Goal: Use online tool/utility: Utilize a website feature to perform a specific function

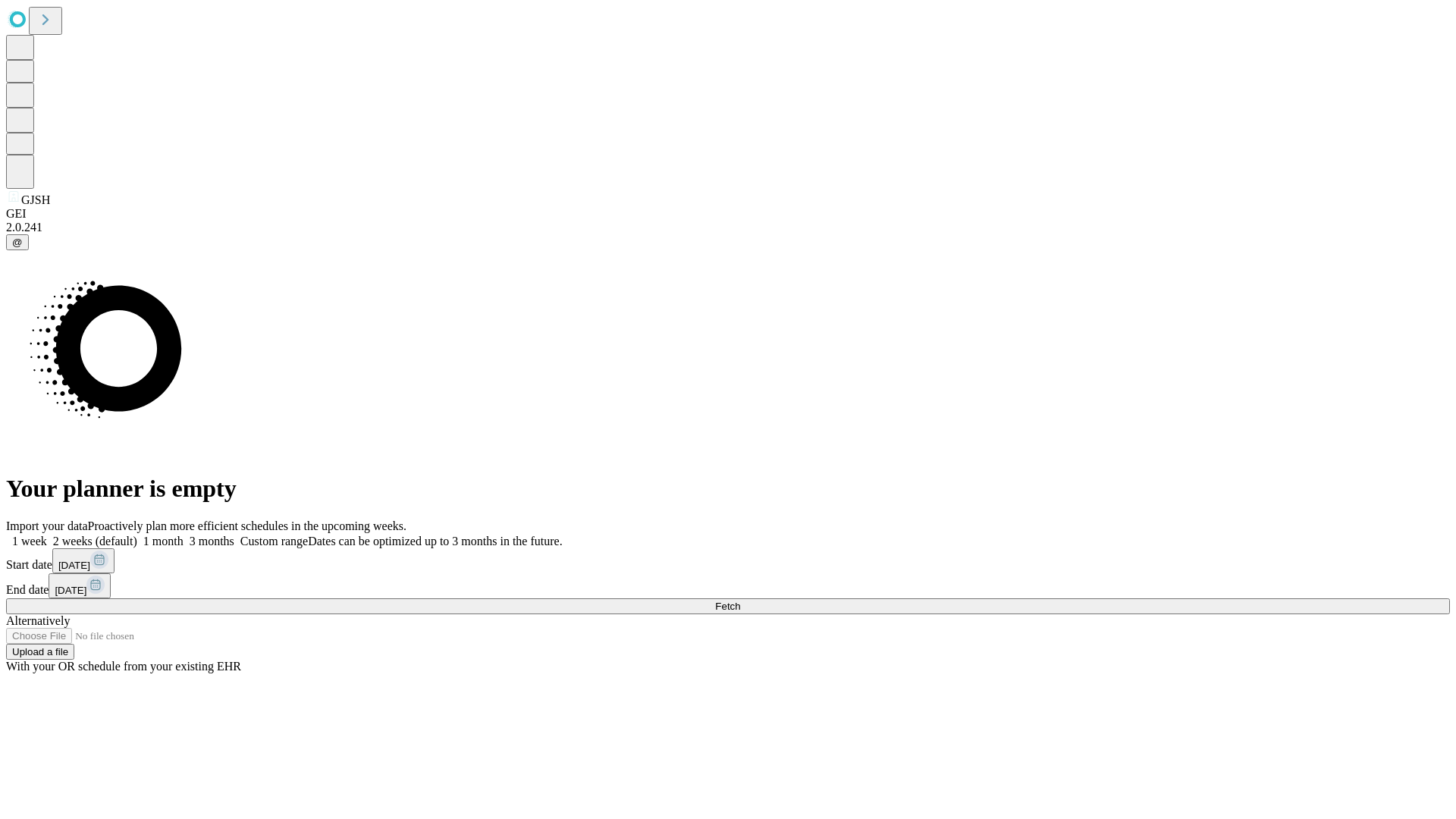
click at [740, 601] on span "Fetch" at bounding box center [727, 606] width 25 height 12
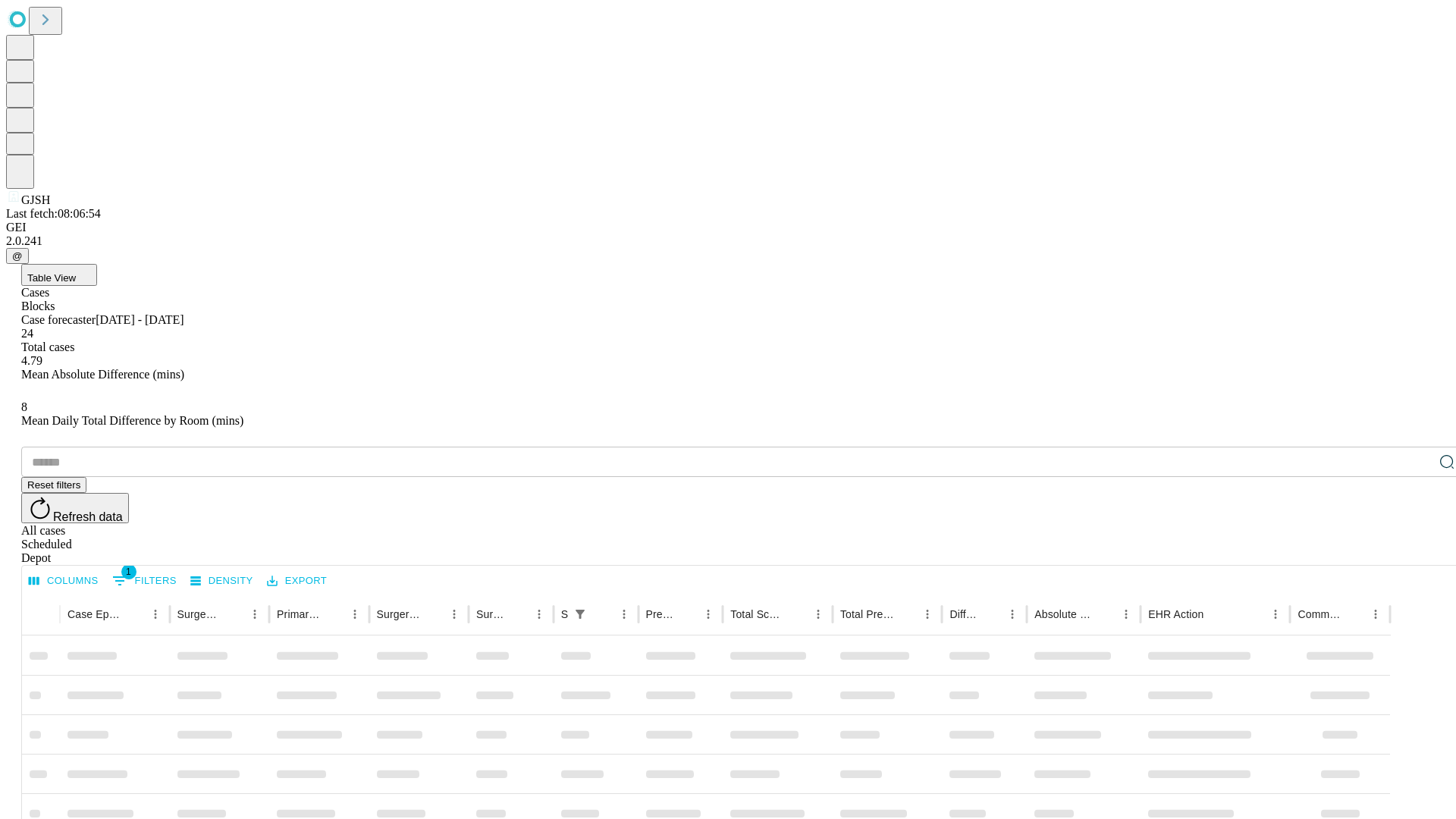
click at [76, 272] on span "Table View" at bounding box center [51, 278] width 49 height 12
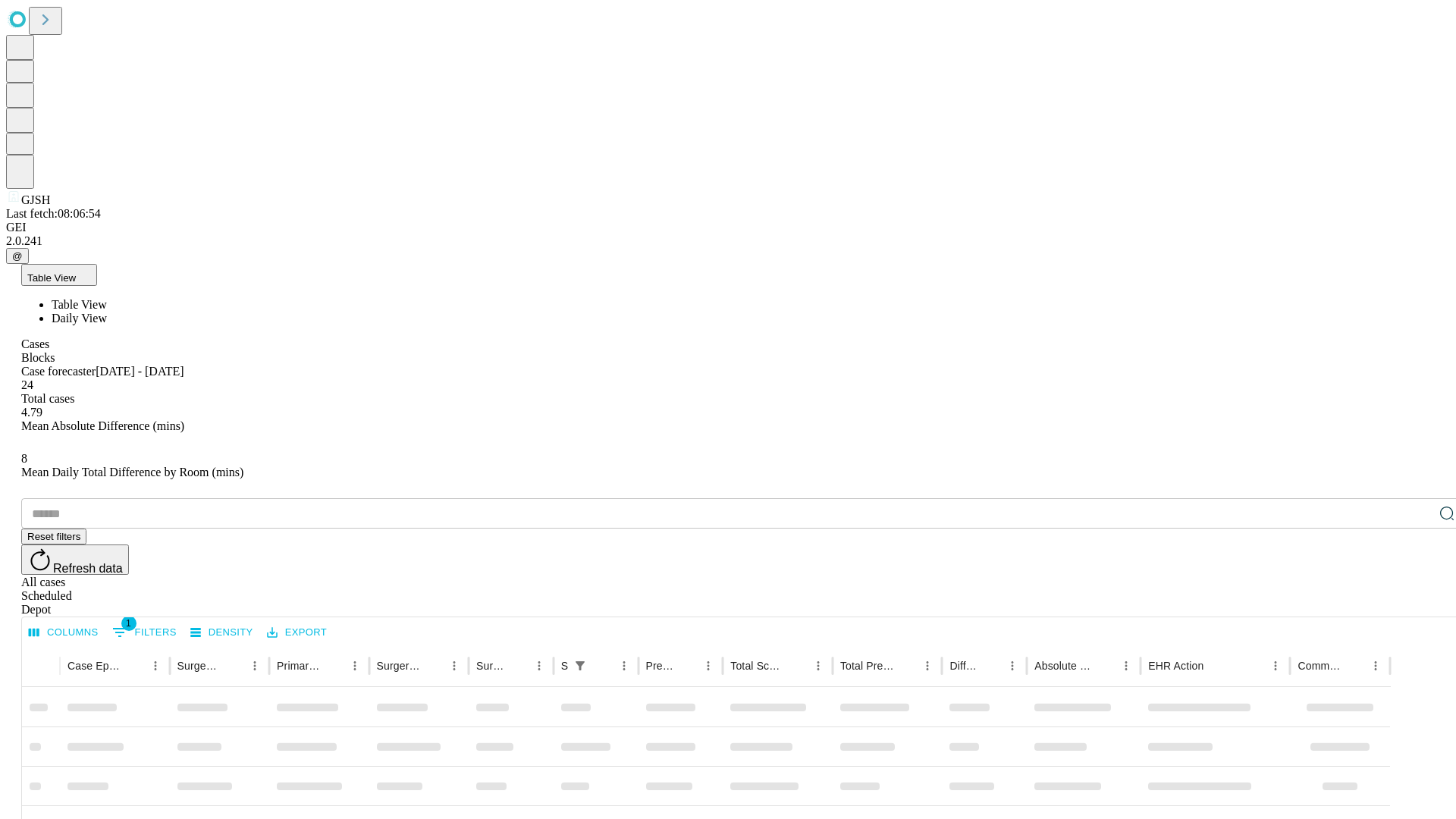
click at [107, 312] on span "Daily View" at bounding box center [80, 318] width 56 height 13
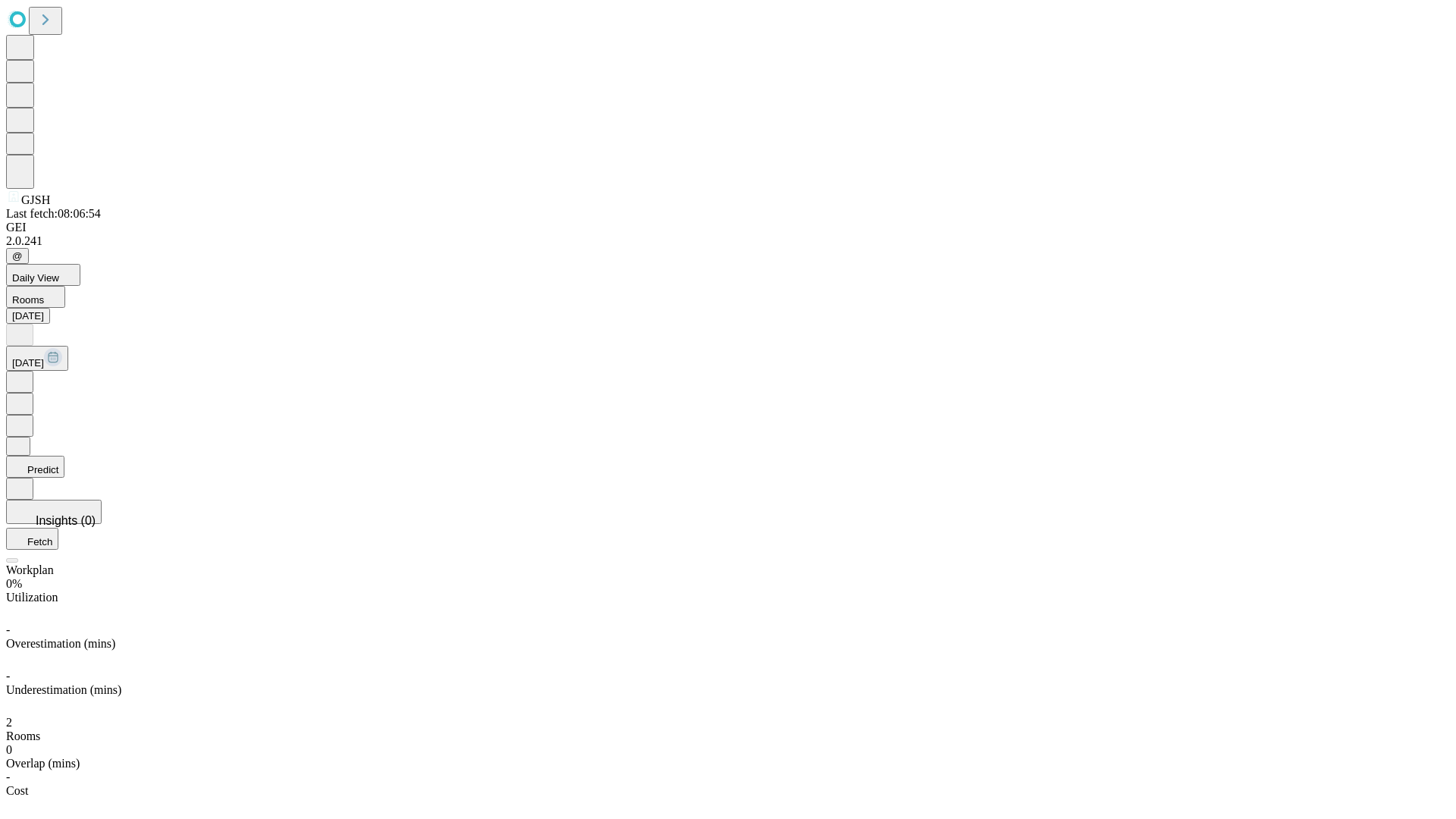
click at [64, 455] on button "Predict" at bounding box center [36, 466] width 59 height 22
